Goal: Transaction & Acquisition: Purchase product/service

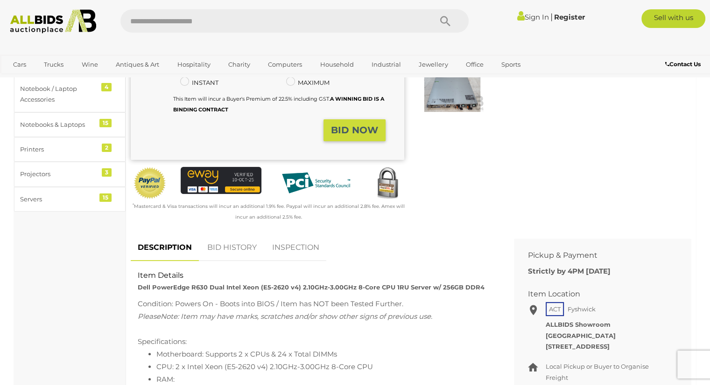
scroll to position [233, 0]
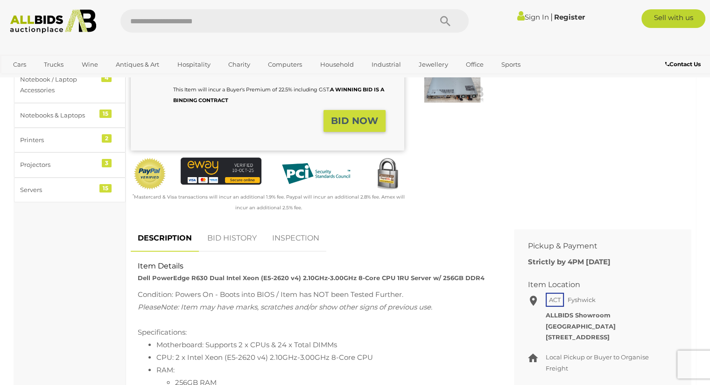
click at [224, 242] on link "BID HISTORY" at bounding box center [231, 239] width 63 height 28
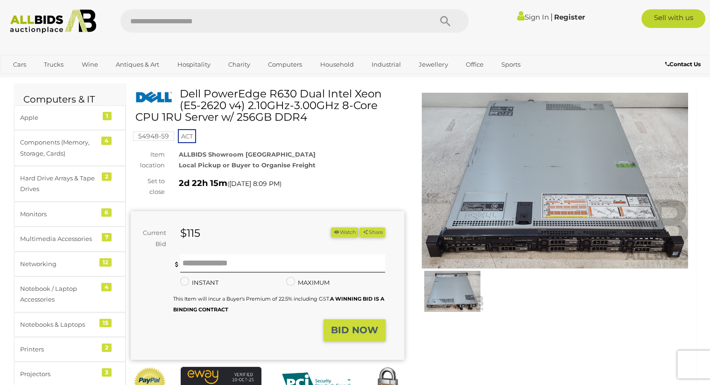
scroll to position [0, 0]
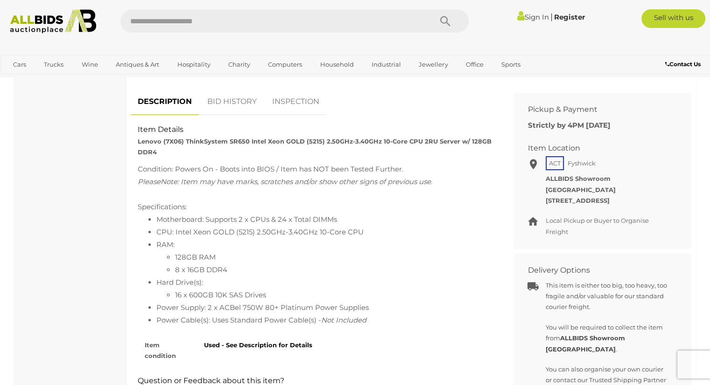
scroll to position [373, 0]
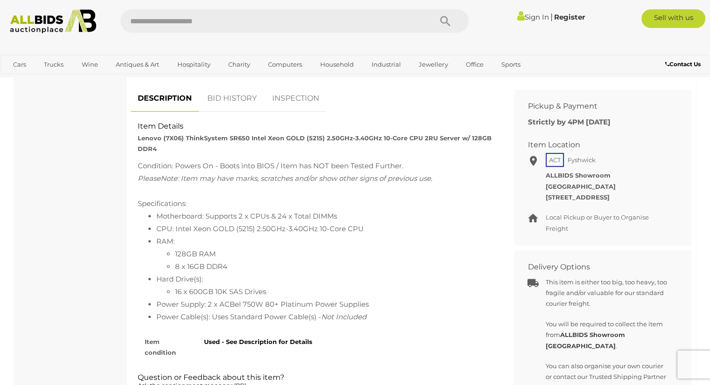
click at [242, 90] on link "BID HISTORY" at bounding box center [231, 99] width 63 height 28
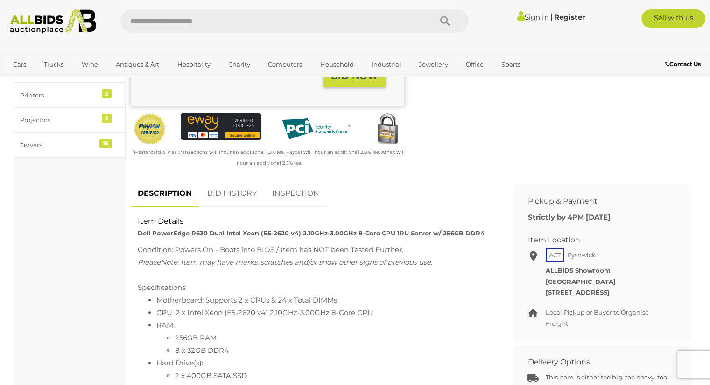
scroll to position [327, 0]
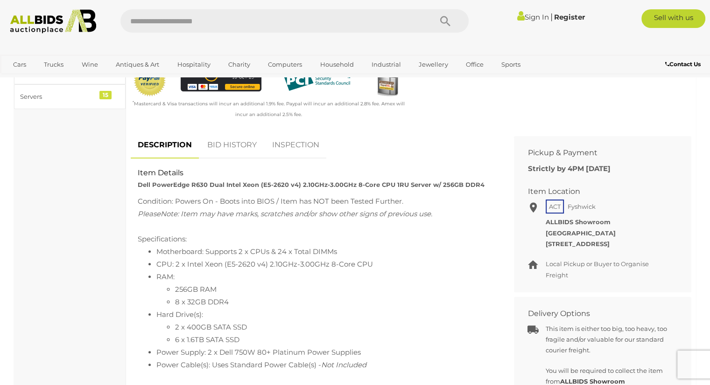
click at [239, 146] on link "BID HISTORY" at bounding box center [231, 146] width 63 height 28
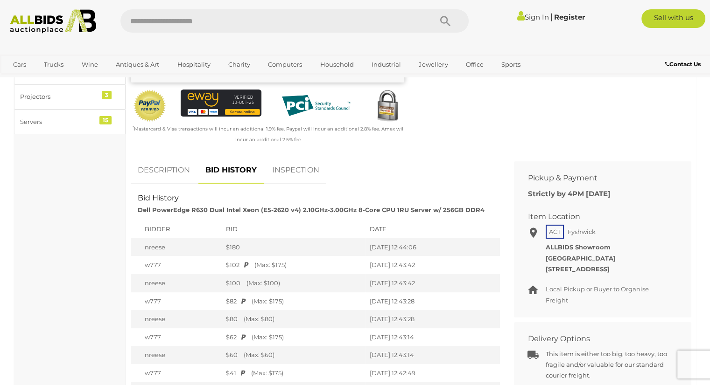
scroll to position [140, 0]
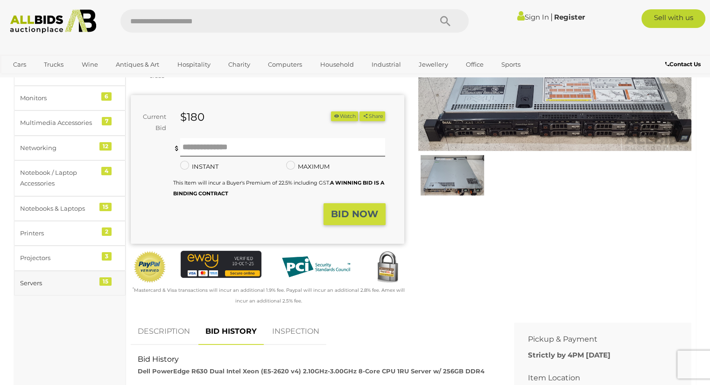
click at [62, 281] on div "Servers" at bounding box center [58, 283] width 77 height 11
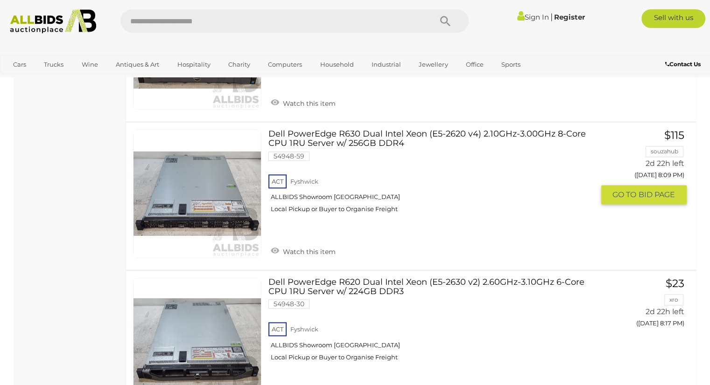
scroll to position [1171, 0]
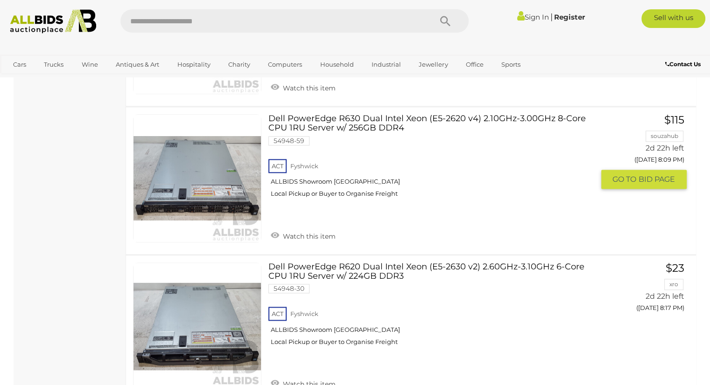
click at [361, 119] on link "Dell PowerEdge R630 Dual Intel Xeon (E5-2620 v4) 2.10GHz-3.00GHz 8-Core CPU 1RU…" at bounding box center [434, 159] width 318 height 91
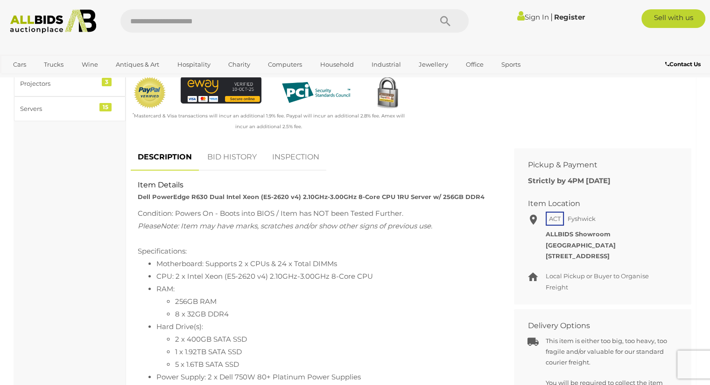
scroll to position [327, 0]
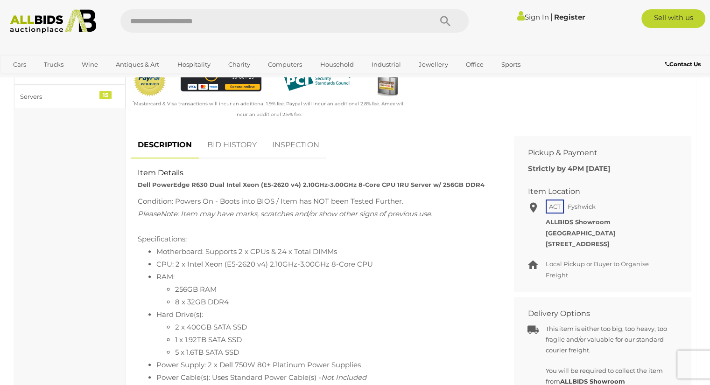
click at [220, 150] on link "BID HISTORY" at bounding box center [231, 146] width 63 height 28
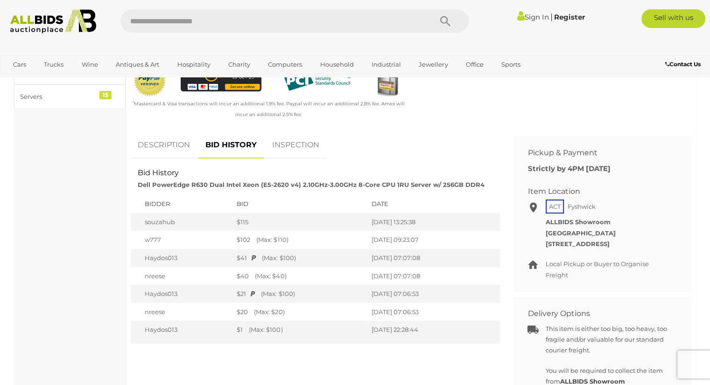
click at [281, 148] on link "INSPECTION" at bounding box center [295, 146] width 61 height 28
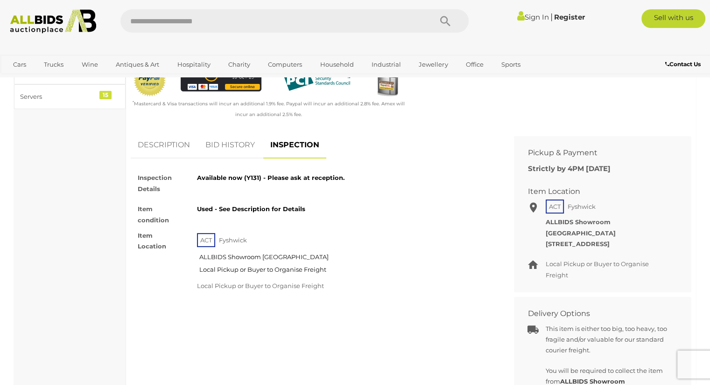
click at [216, 150] on link "BID HISTORY" at bounding box center [229, 146] width 63 height 28
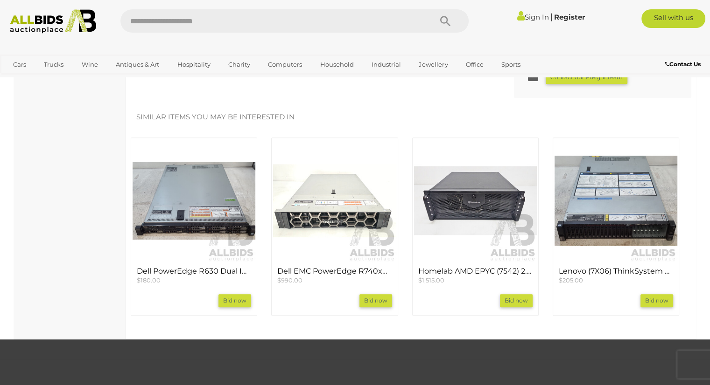
scroll to position [840, 0]
